Goal: Information Seeking & Learning: Learn about a topic

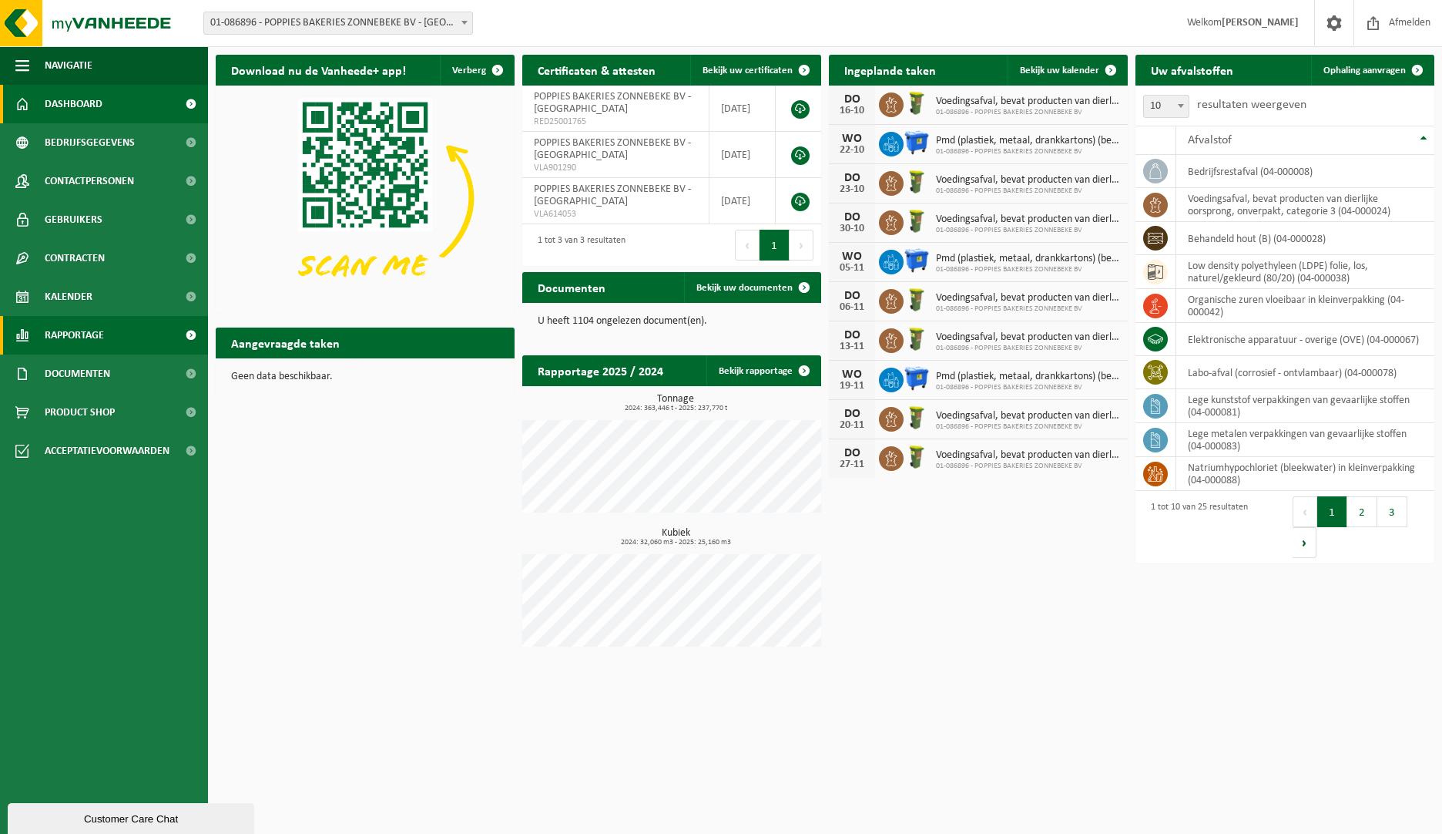
click at [82, 329] on span "Rapportage" at bounding box center [74, 335] width 59 height 39
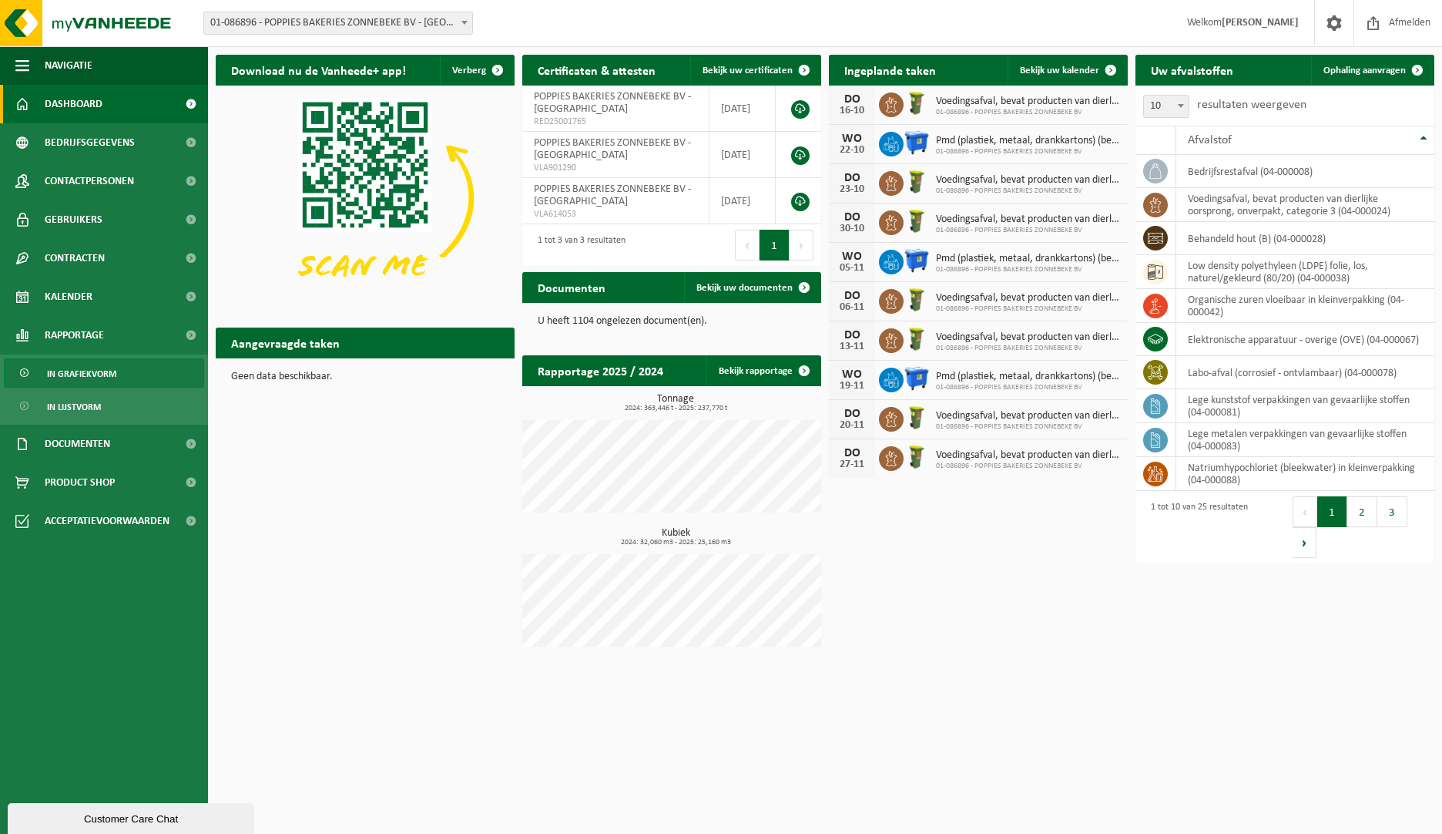
click at [91, 378] on span "In grafiekvorm" at bounding box center [81, 373] width 69 height 29
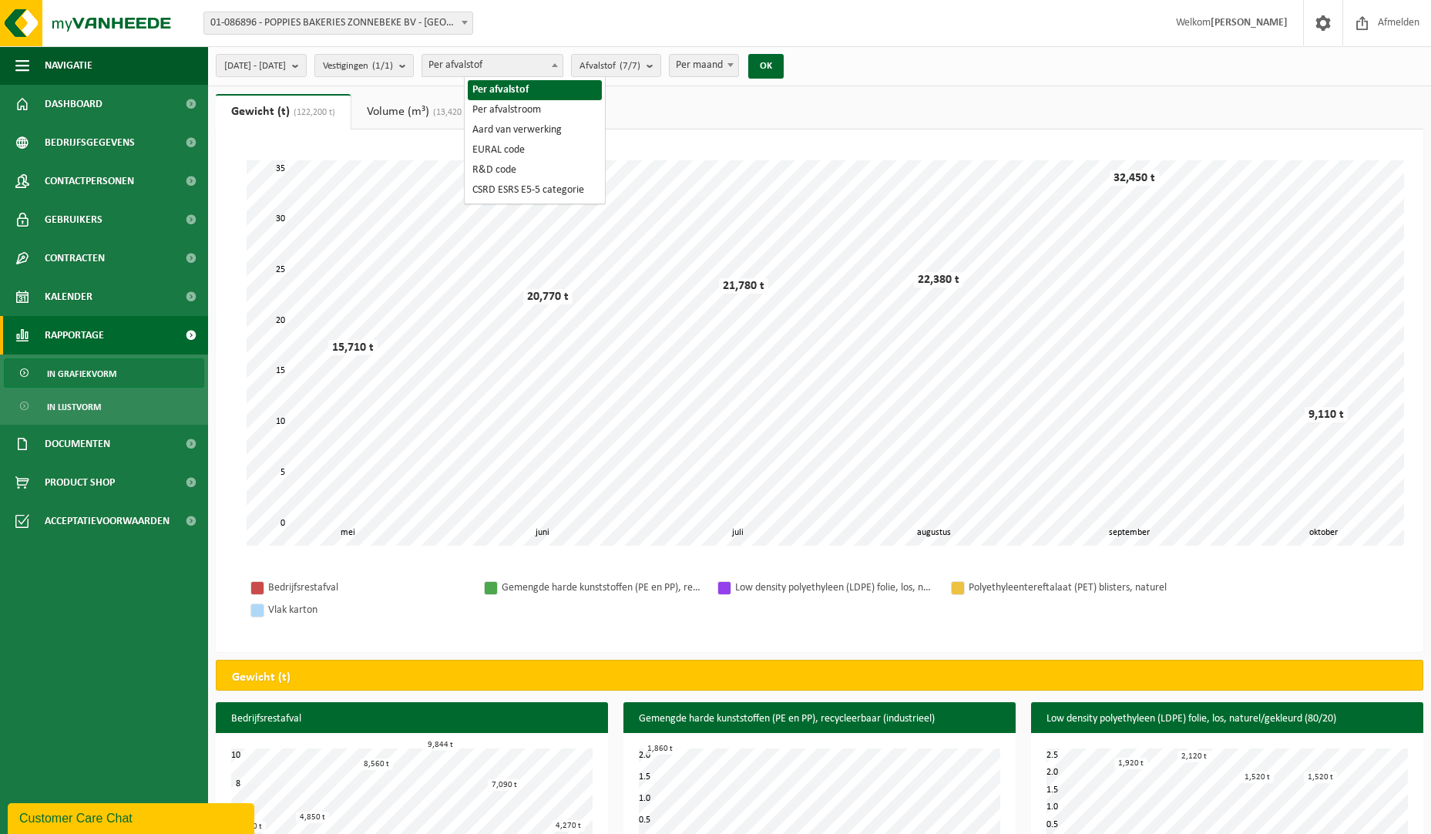
click at [562, 63] on span at bounding box center [554, 65] width 15 height 20
select select "2"
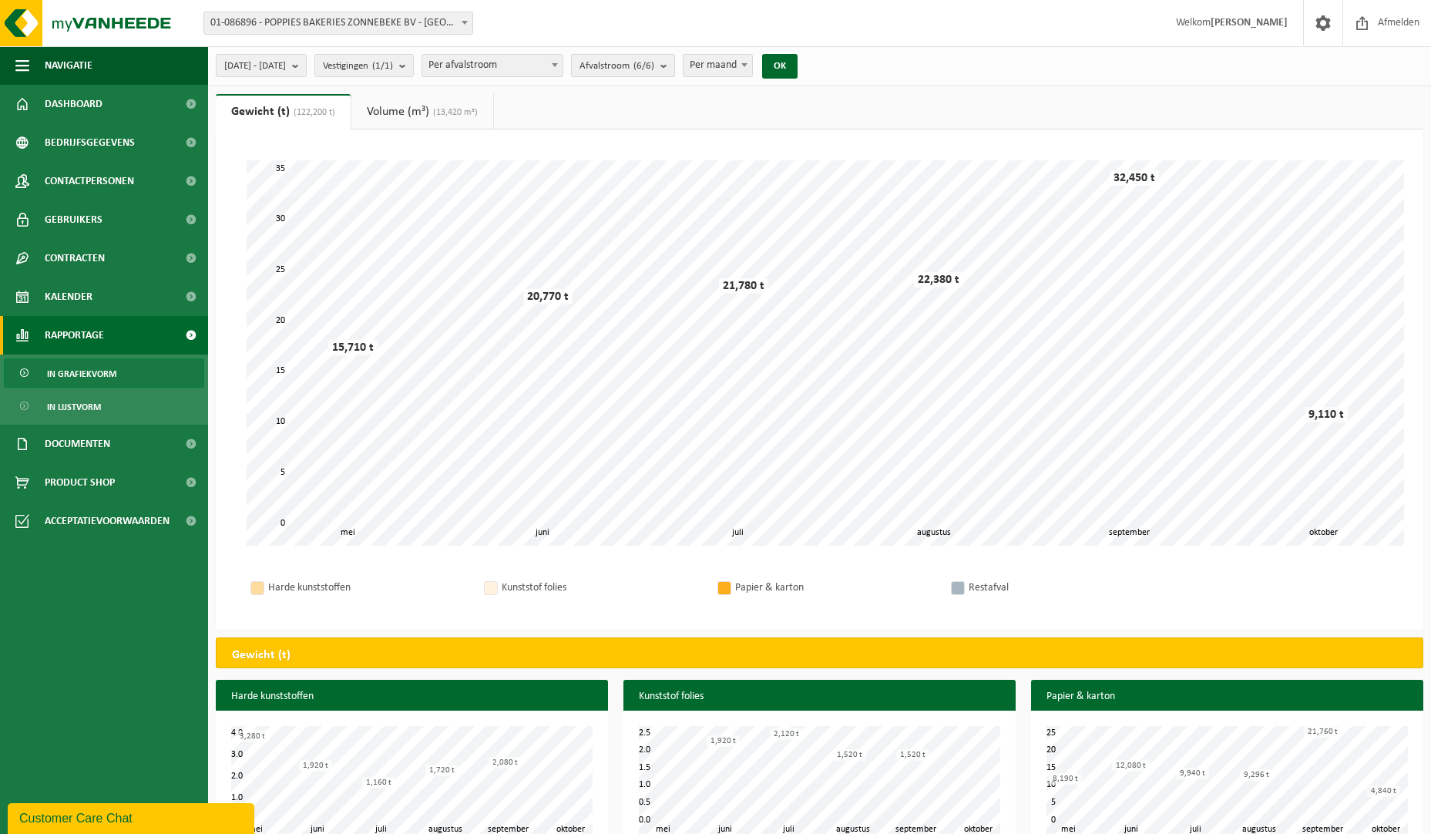
click at [654, 68] on count "(6/6)" at bounding box center [643, 66] width 21 height 10
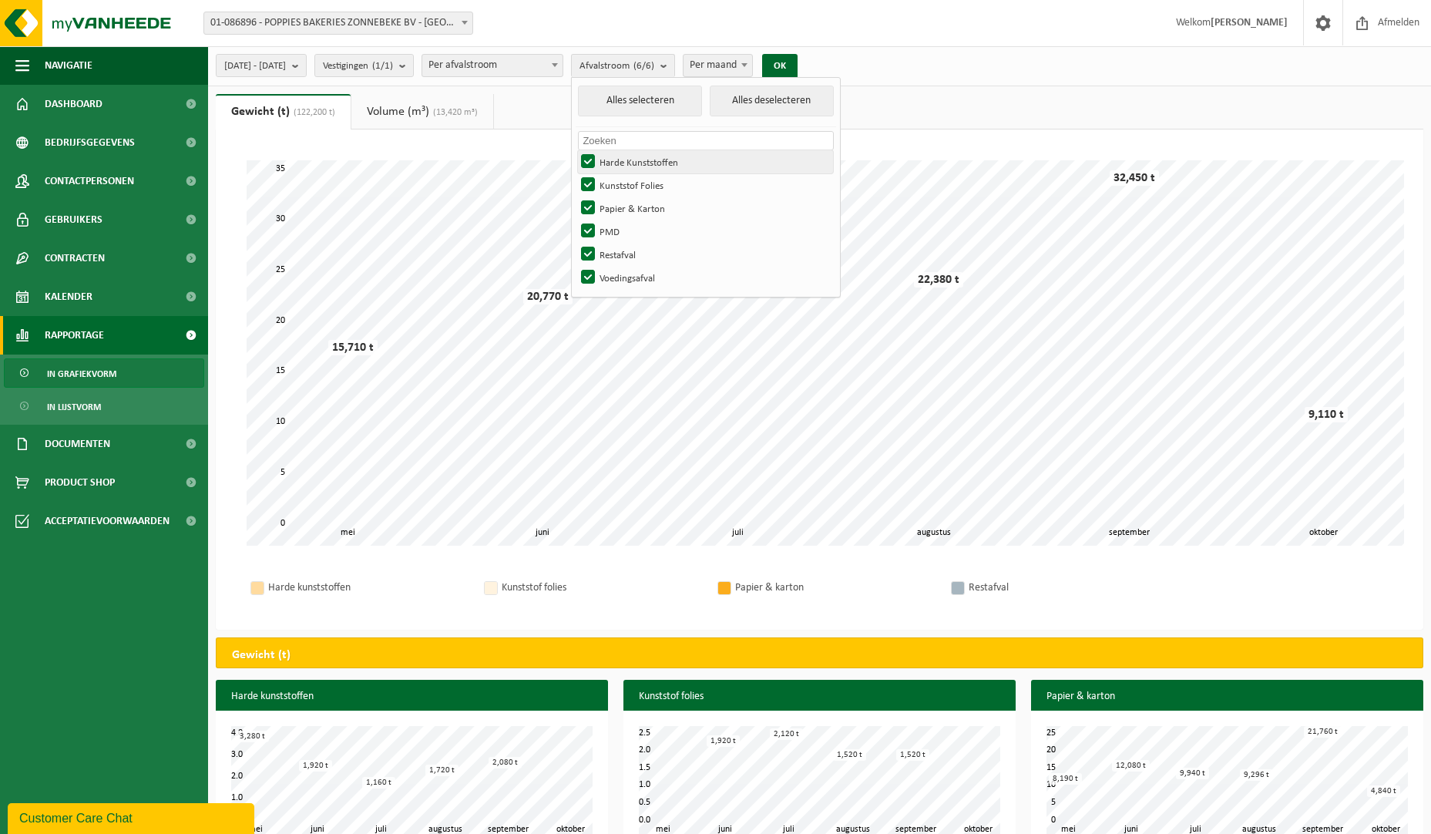
click at [632, 163] on label "Harde Kunststoffen" at bounding box center [705, 161] width 255 height 23
click at [575, 150] on input "Harde Kunststoffen" at bounding box center [575, 149] width 1 height 1
checkbox input "false"
click at [632, 184] on label "Kunststof Folies" at bounding box center [705, 184] width 255 height 23
click at [575, 173] on input "Kunststof Folies" at bounding box center [575, 173] width 1 height 1
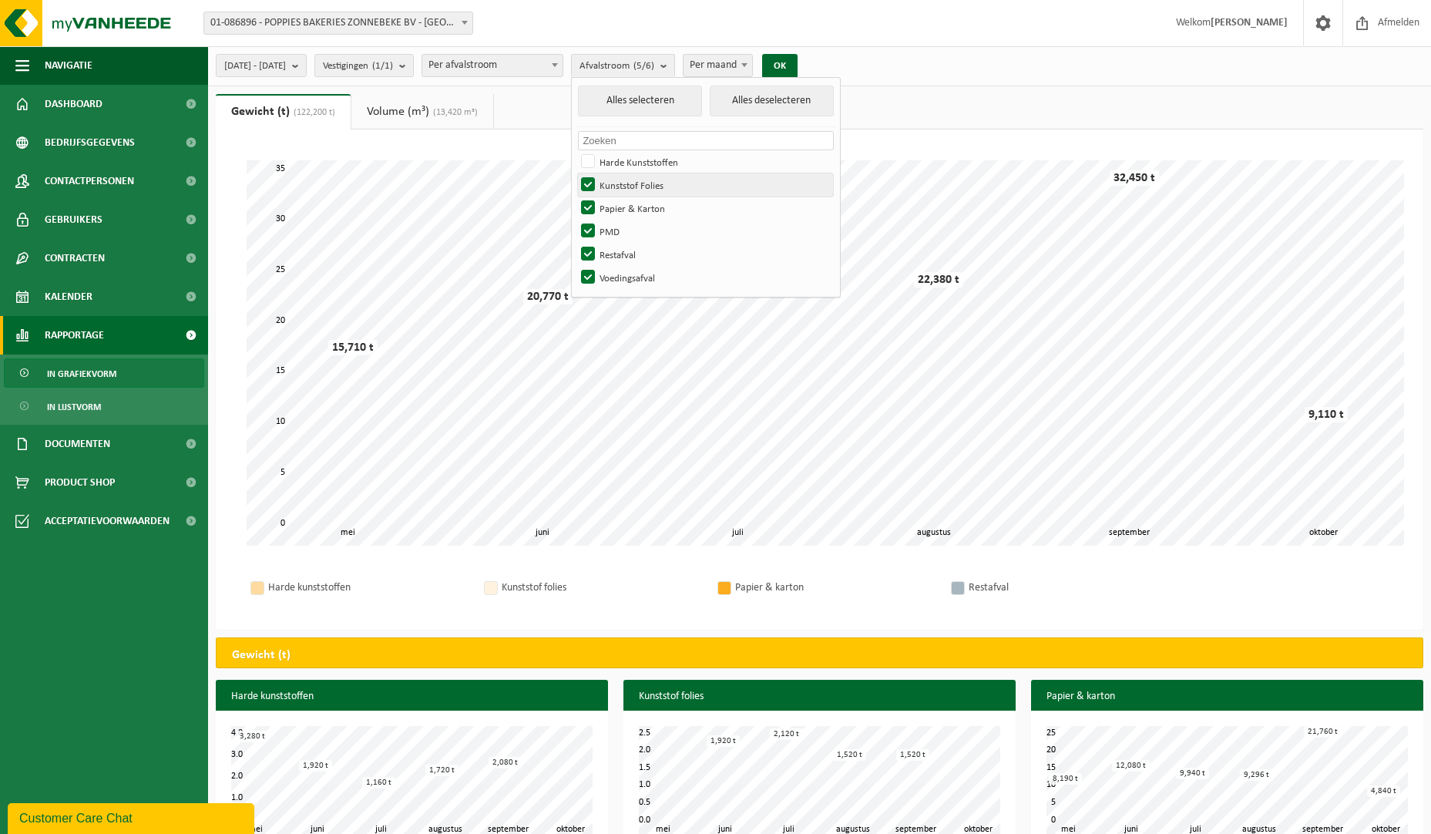
checkbox input "false"
click at [629, 229] on label "PMD" at bounding box center [705, 231] width 255 height 23
click at [575, 220] on input "PMD" at bounding box center [575, 219] width 1 height 1
checkbox input "false"
click at [631, 253] on label "Restafval" at bounding box center [705, 254] width 255 height 23
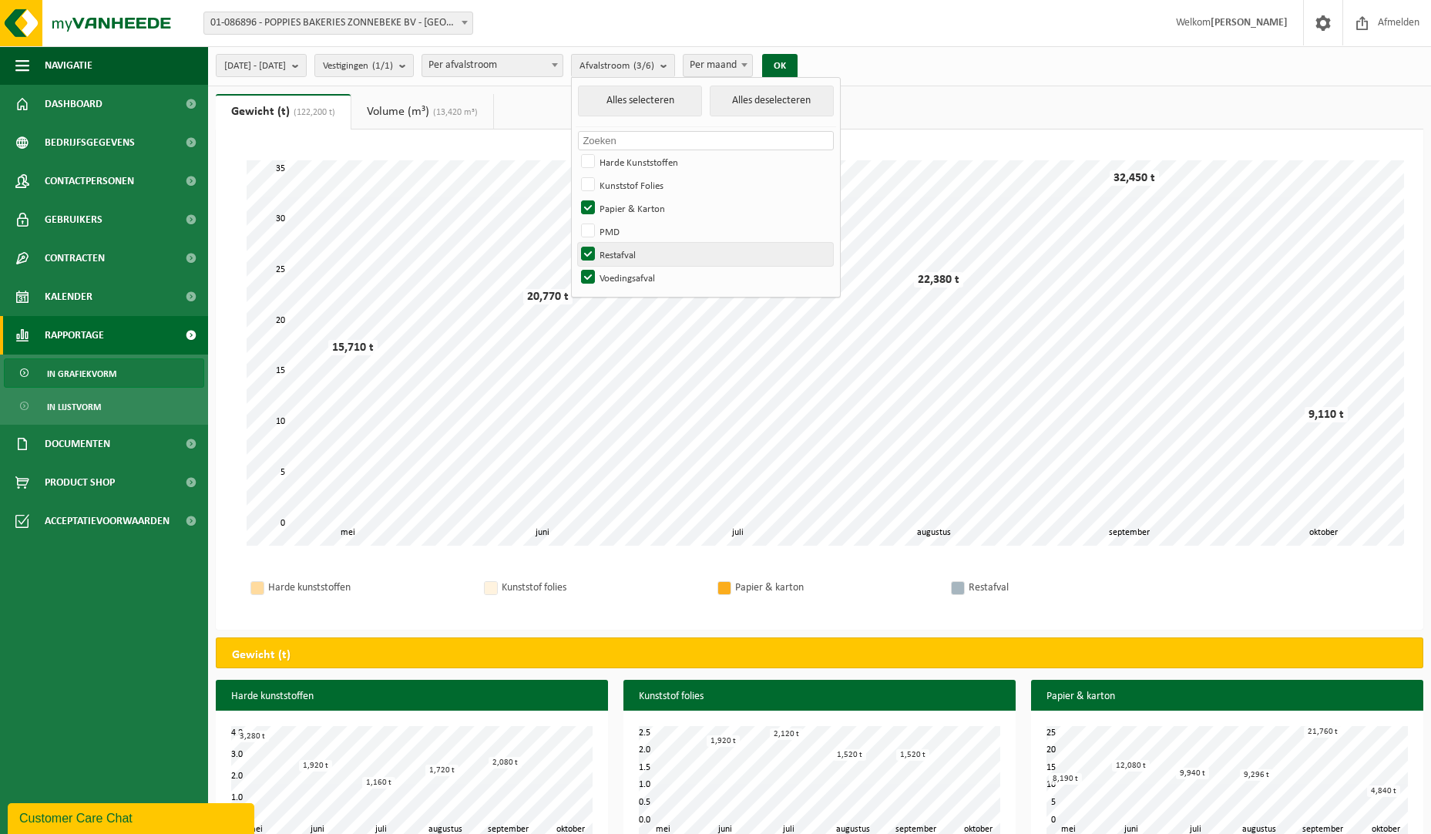
click at [575, 243] on input "Restafval" at bounding box center [575, 242] width 1 height 1
checkbox input "false"
click at [631, 276] on label "Voedingsafval" at bounding box center [705, 277] width 255 height 23
click at [575, 266] on input "Voedingsafval" at bounding box center [575, 265] width 1 height 1
checkbox input "false"
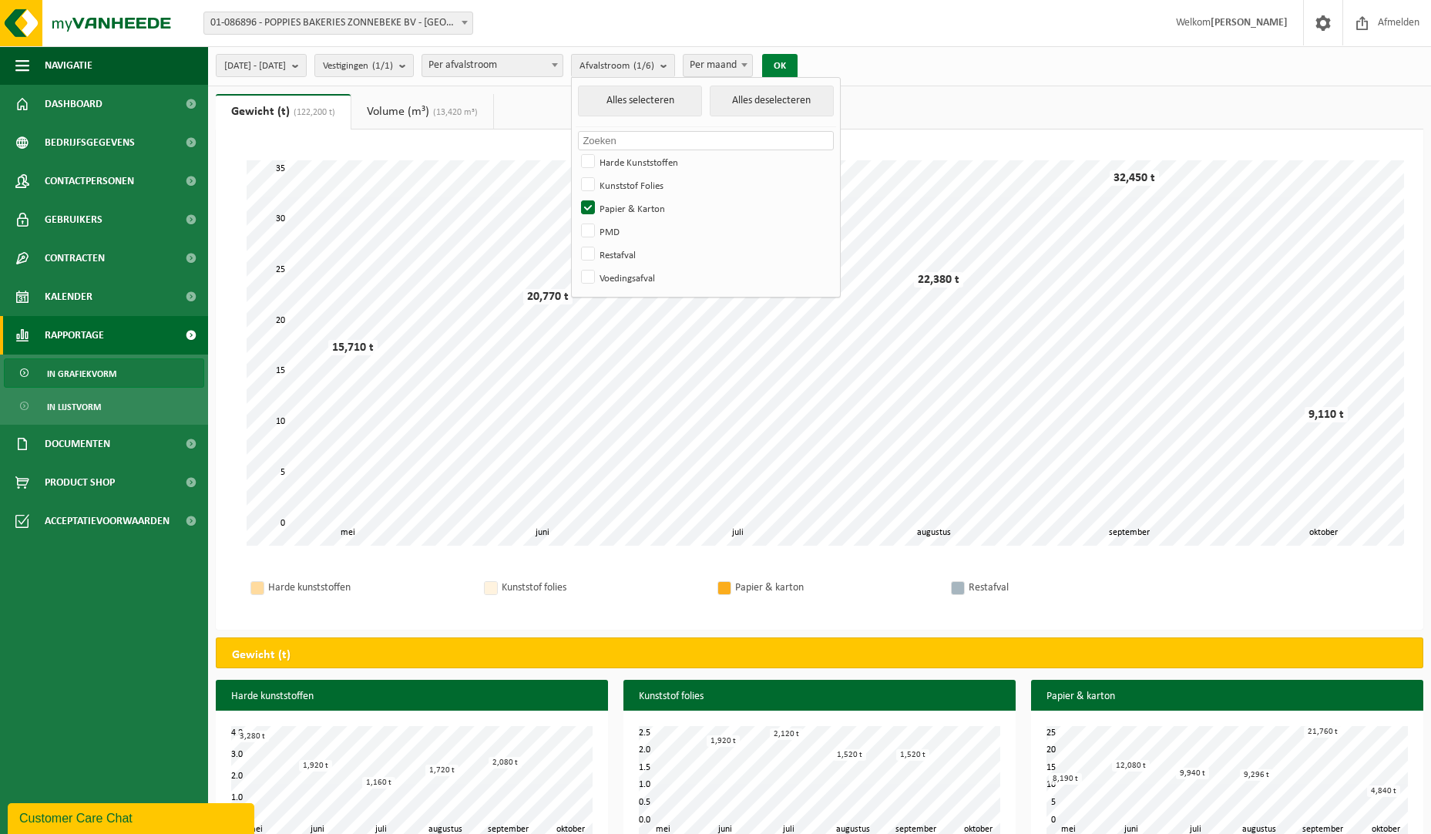
click at [797, 59] on button "OK" at bounding box center [779, 66] width 35 height 25
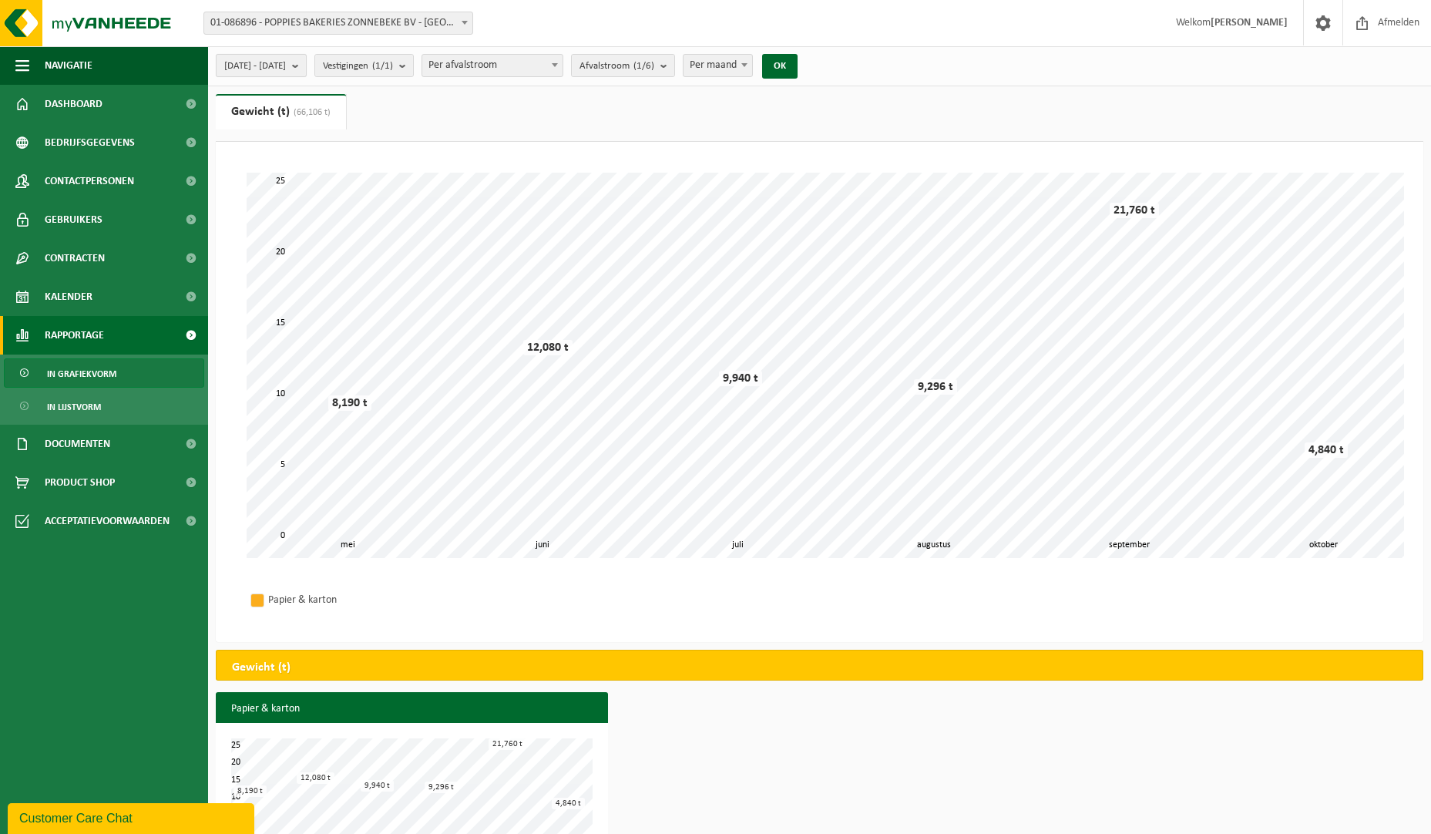
click at [307, 61] on button "2025-05-01 - 2025-10-13" at bounding box center [261, 65] width 91 height 23
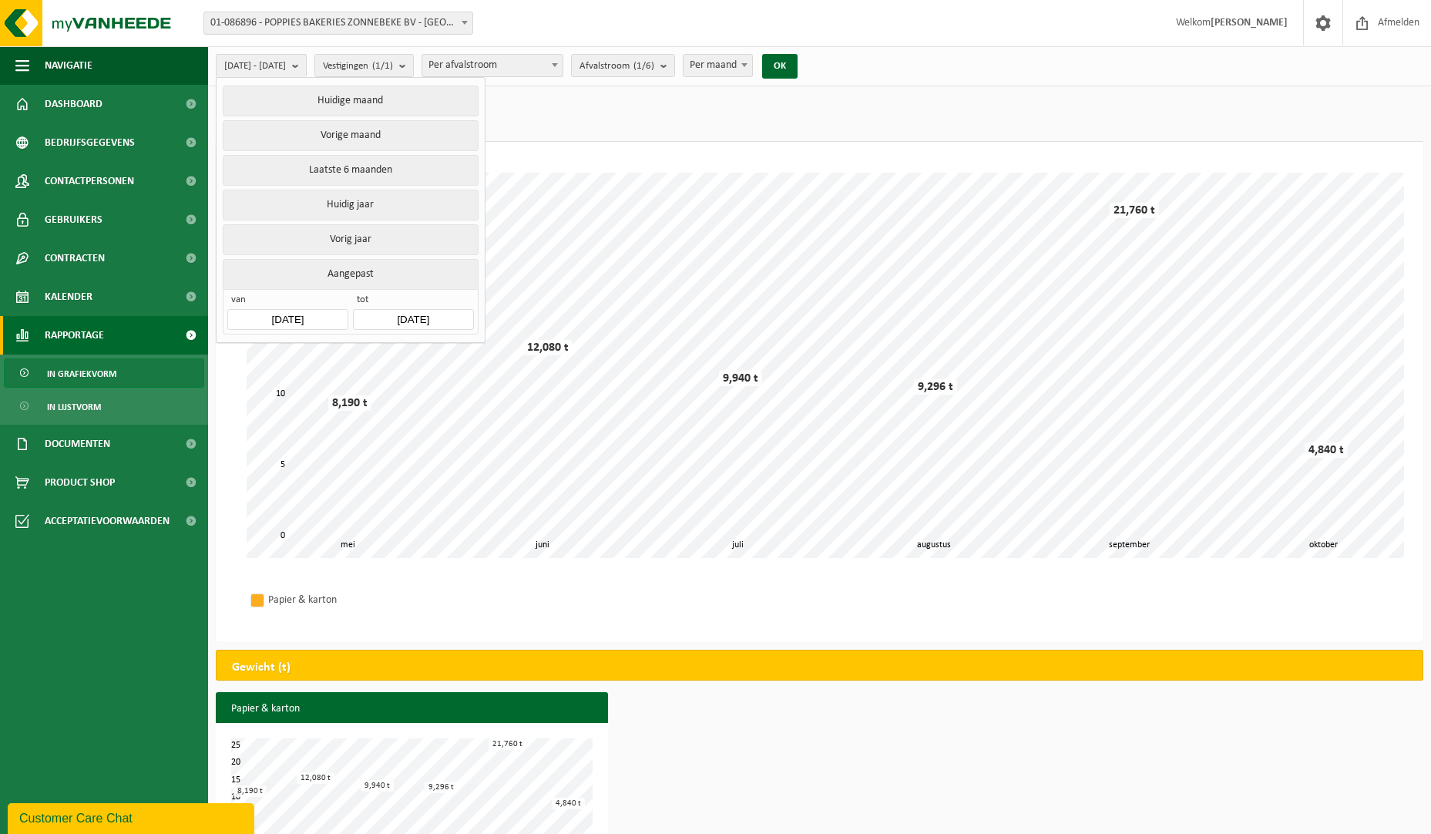
click at [285, 315] on input "2025-05-01" at bounding box center [287, 319] width 120 height 21
click at [363, 195] on button "Huidig jaar" at bounding box center [350, 205] width 255 height 31
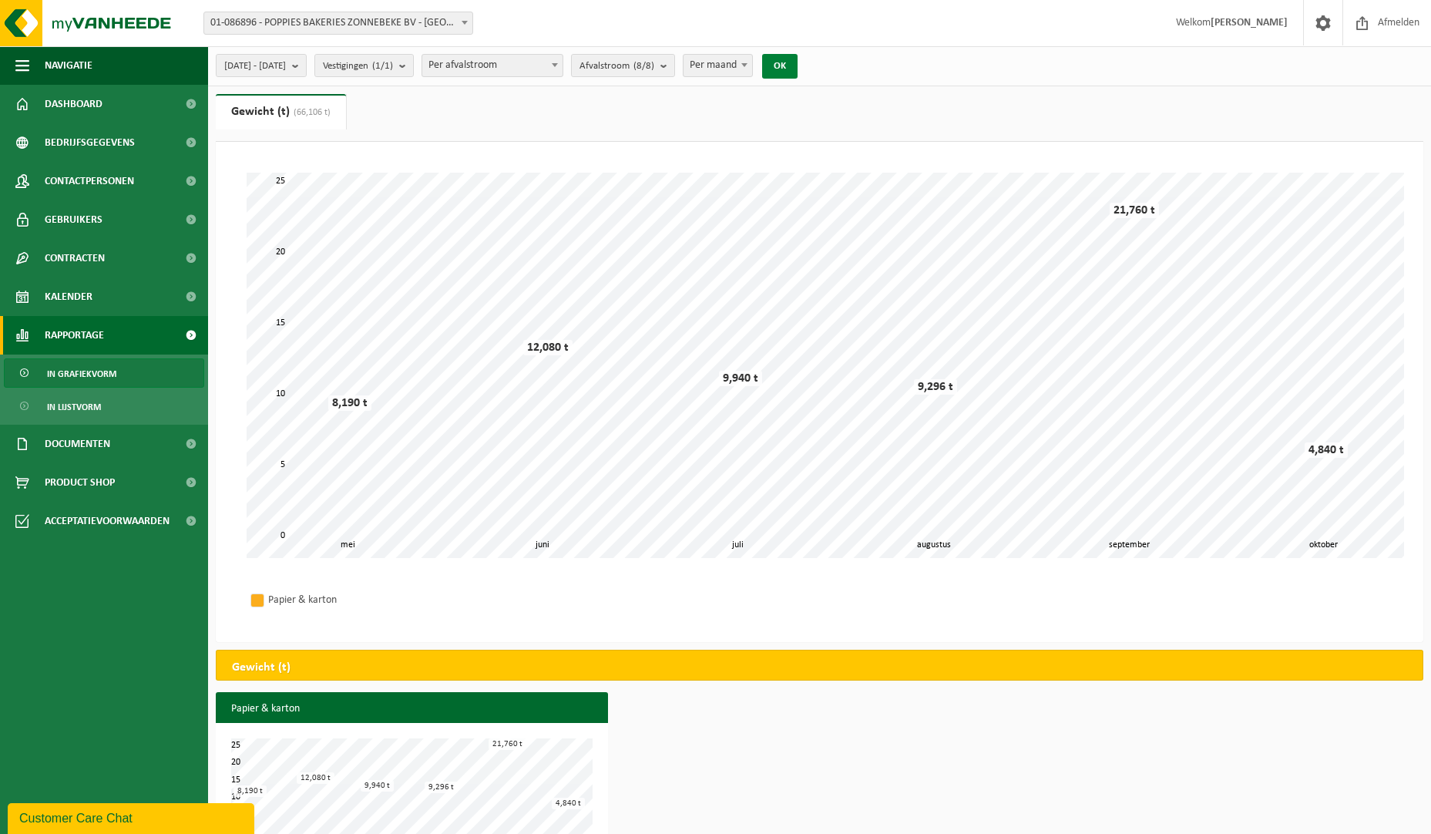
click at [797, 72] on button "OK" at bounding box center [779, 66] width 35 height 25
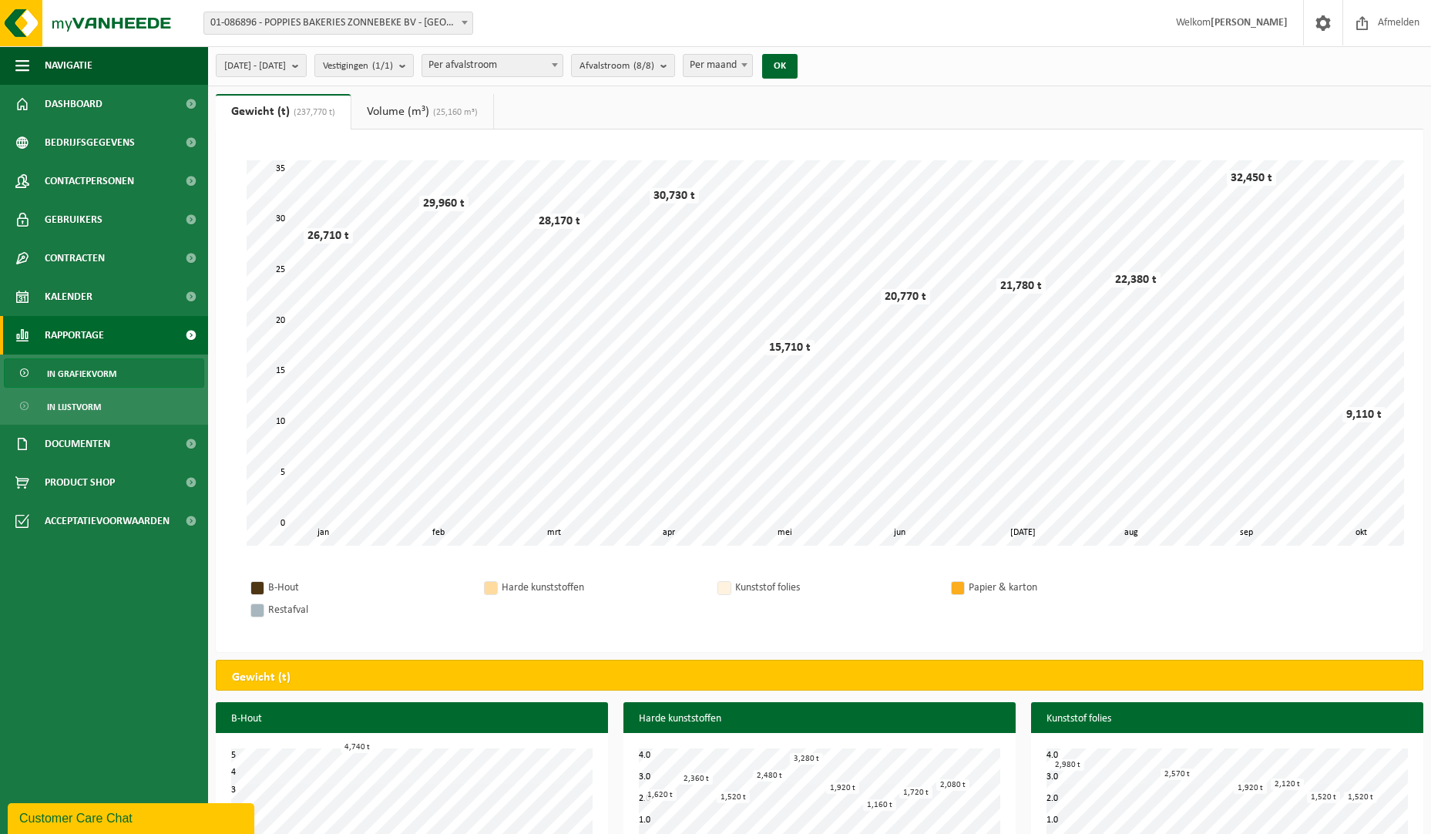
click at [562, 64] on span at bounding box center [554, 65] width 15 height 20
click at [654, 59] on span "Afvalstroom (8/8)" at bounding box center [616, 66] width 75 height 23
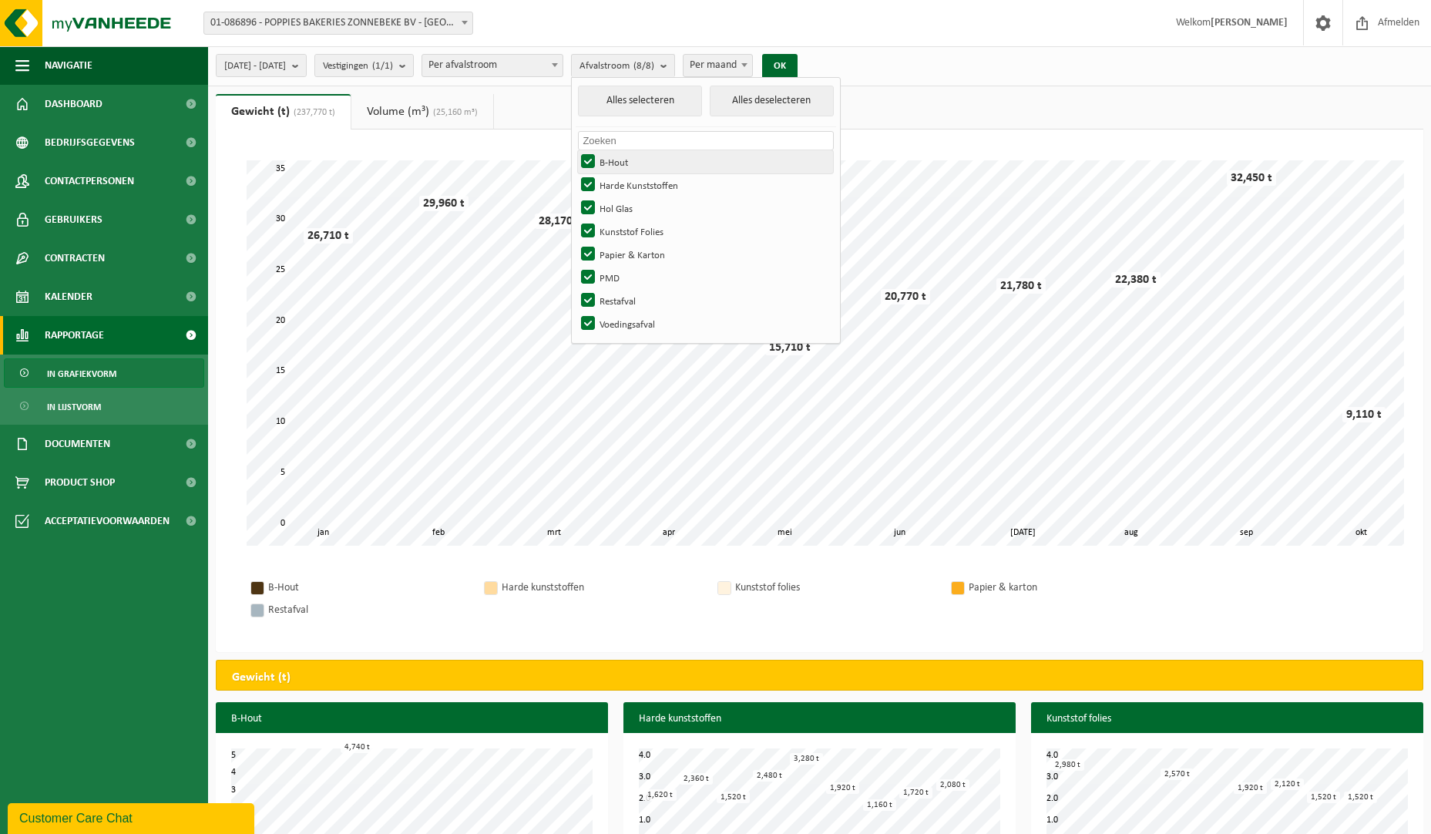
click at [631, 158] on label "B-Hout" at bounding box center [705, 161] width 255 height 23
click at [575, 150] on input "B-Hout" at bounding box center [575, 149] width 1 height 1
checkbox input "false"
click at [629, 183] on label "Harde Kunststoffen" at bounding box center [705, 184] width 255 height 23
click at [575, 173] on input "Harde Kunststoffen" at bounding box center [575, 173] width 1 height 1
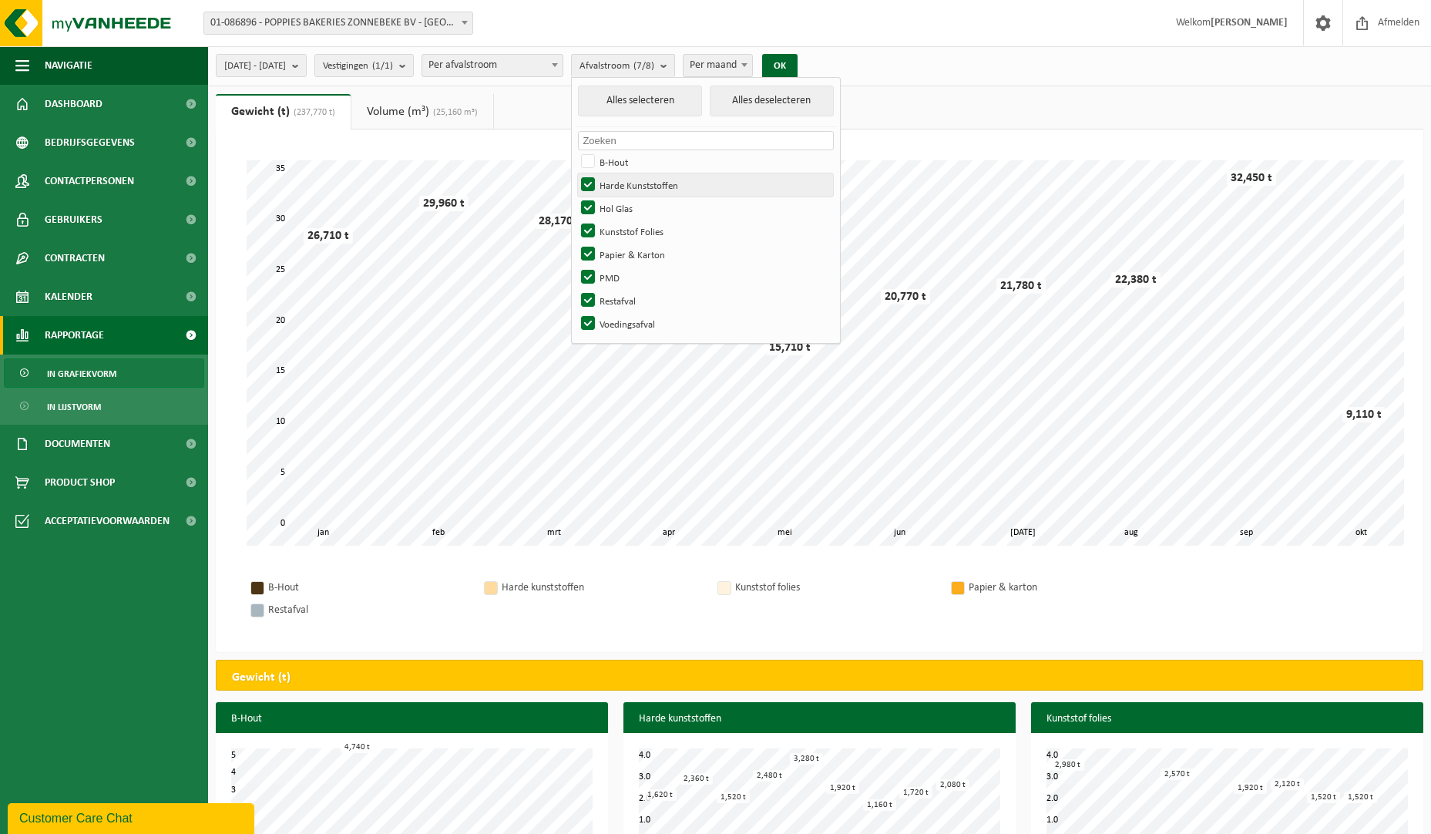
checkbox input "false"
click at [629, 206] on label "Hol Glas" at bounding box center [705, 207] width 255 height 23
click at [575, 196] on input "Hol Glas" at bounding box center [575, 196] width 1 height 1
checkbox input "false"
click at [629, 233] on label "Kunststof Folies" at bounding box center [705, 231] width 255 height 23
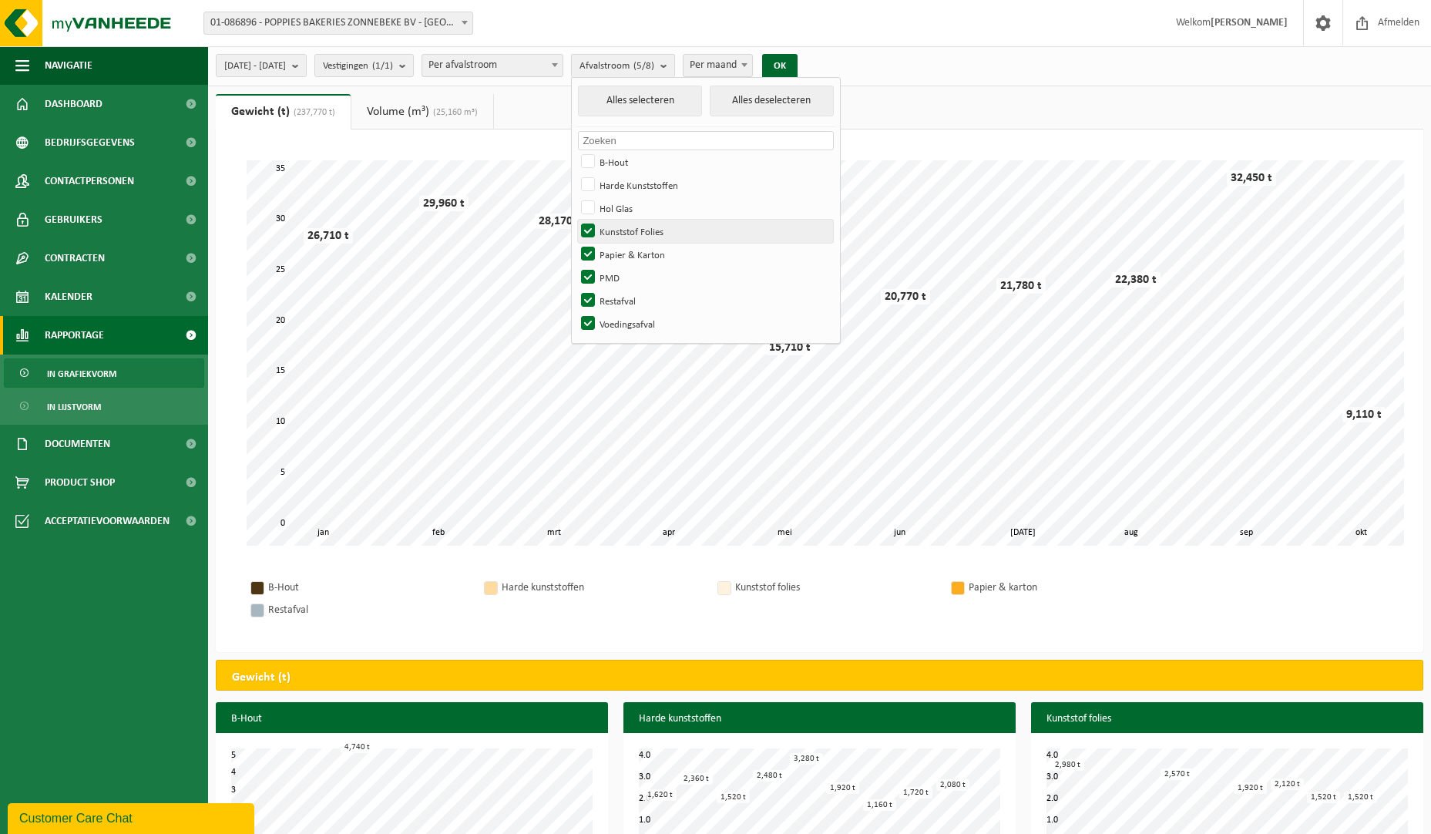
click at [575, 220] on input "Kunststof Folies" at bounding box center [575, 219] width 1 height 1
checkbox input "false"
click at [629, 277] on label "PMD" at bounding box center [705, 277] width 255 height 23
click at [575, 266] on input "PMD" at bounding box center [575, 265] width 1 height 1
checkbox input "false"
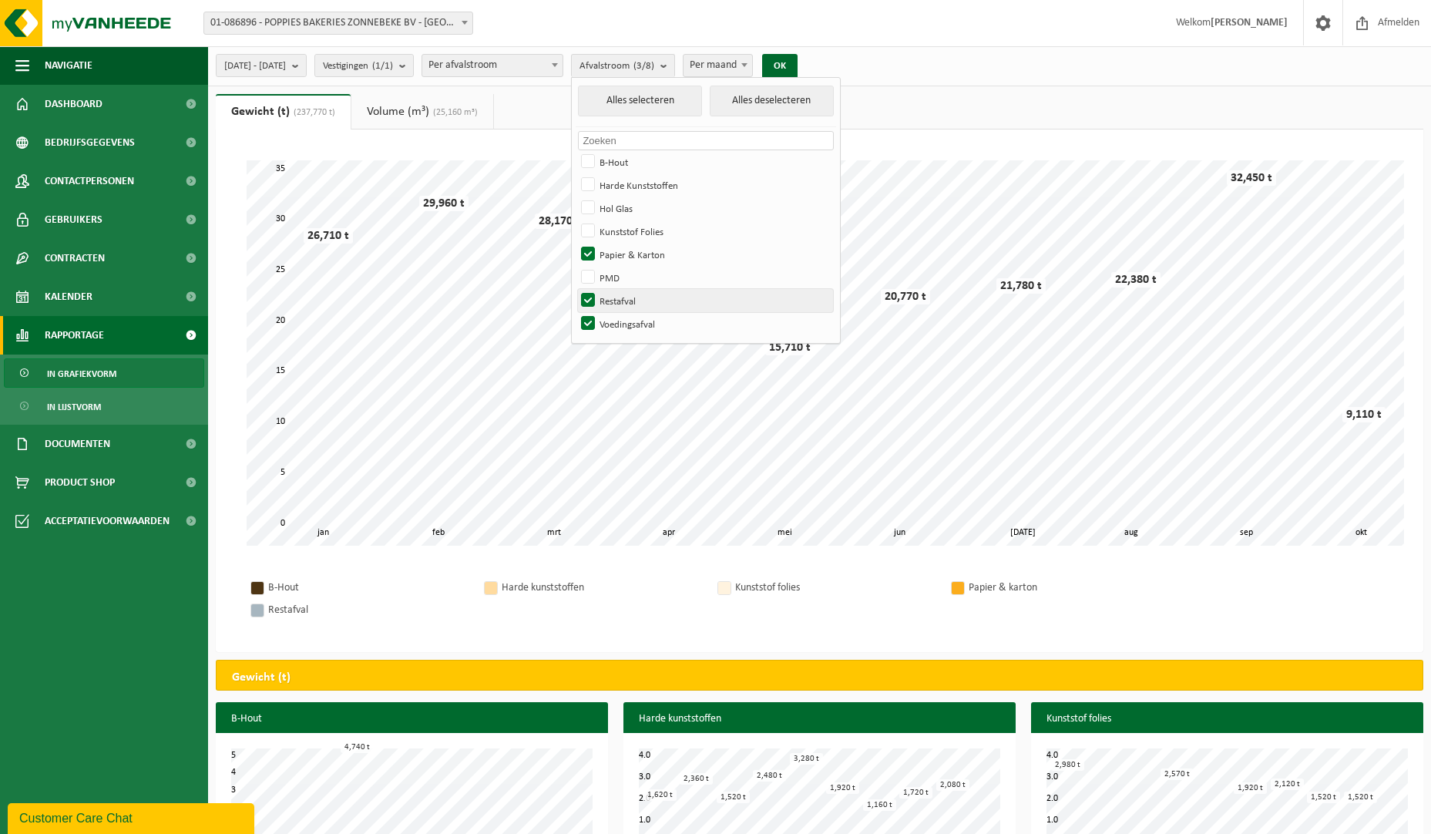
click at [629, 300] on label "Restafval" at bounding box center [705, 300] width 255 height 23
click at [575, 289] on input "Restafval" at bounding box center [575, 288] width 1 height 1
checkbox input "false"
click at [629, 318] on label "Voedingsafval" at bounding box center [705, 323] width 255 height 23
click at [575, 312] on input "Voedingsafval" at bounding box center [575, 311] width 1 height 1
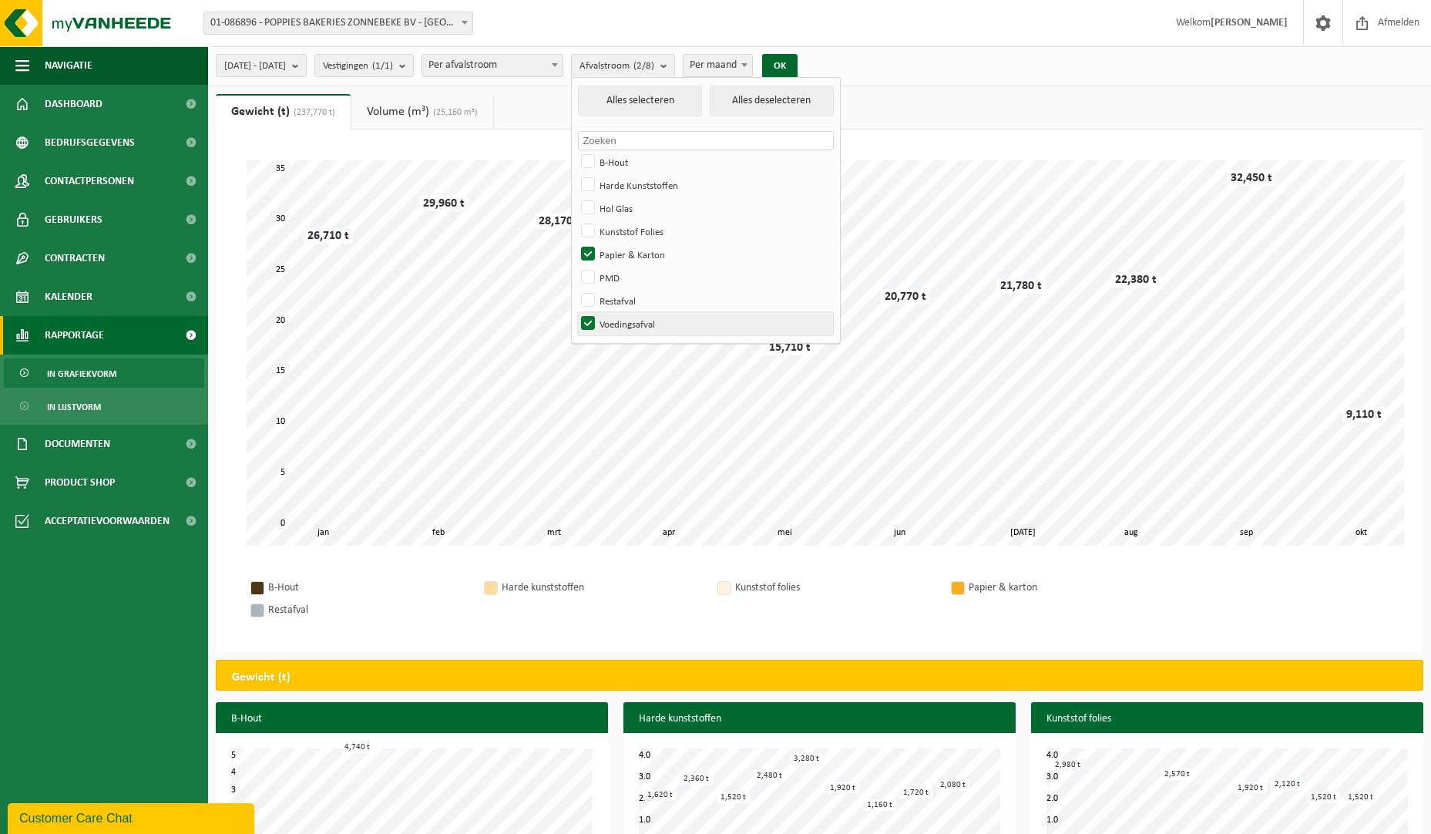
checkbox input "false"
click at [797, 61] on button "OK" at bounding box center [779, 66] width 35 height 25
